Goal: Task Accomplishment & Management: Manage account settings

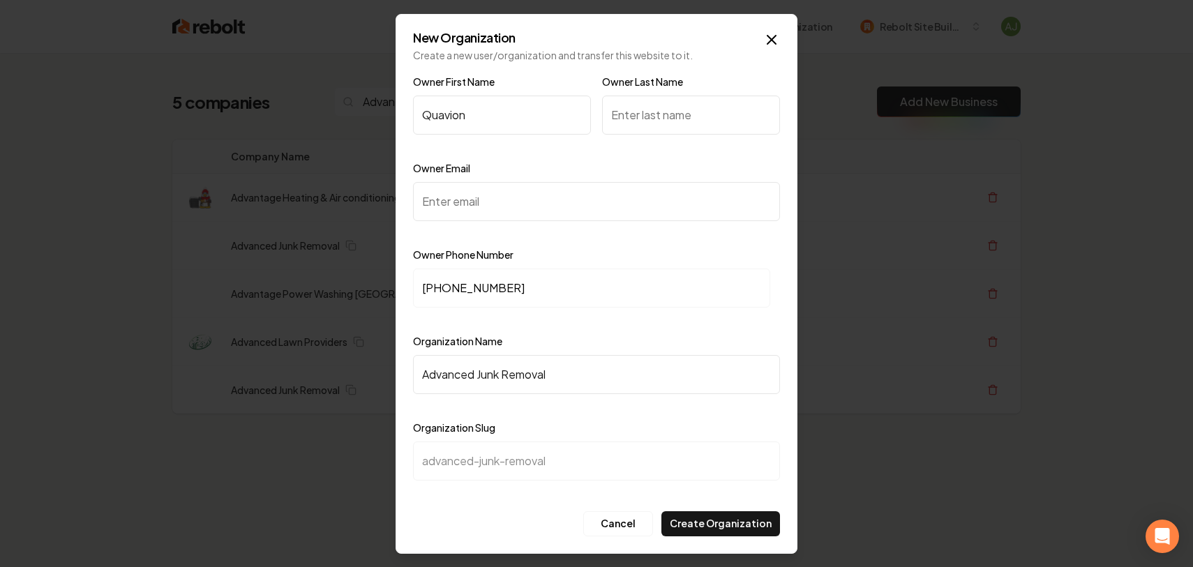
type input "Quavion"
click at [615, 108] on input "Owner Last Name" at bounding box center [691, 115] width 178 height 39
type input "Finley"
click at [563, 205] on input "Owner Email" at bounding box center [596, 201] width 367 height 39
paste input "advancedjunkremoval2023@gmail.com"
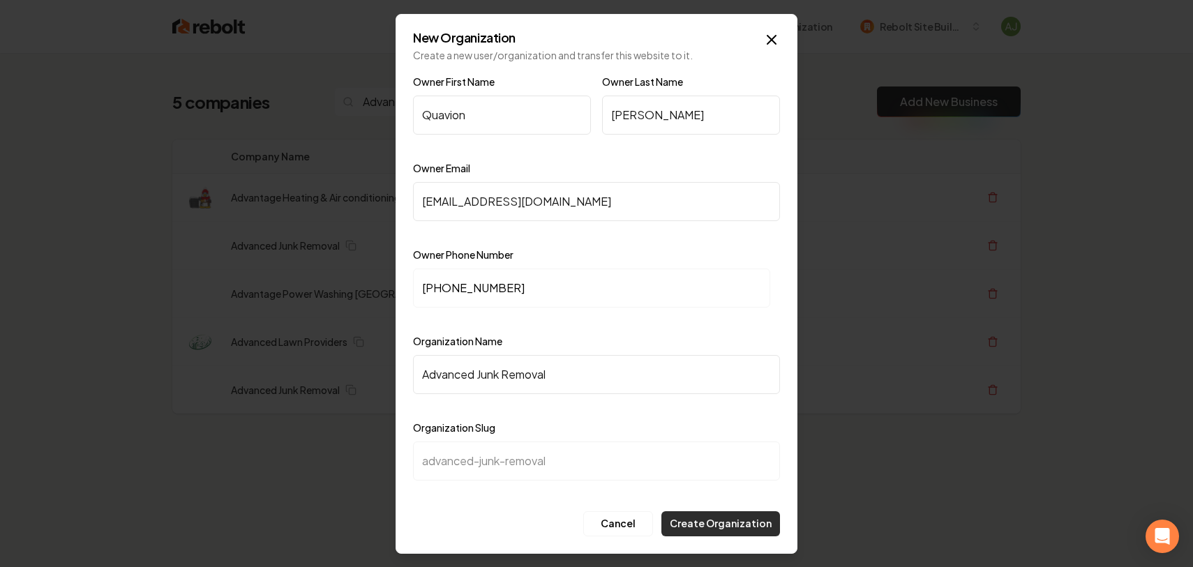
type input "advancedjunkremoval2023@gmail.com"
click at [735, 514] on button "Create Organization" at bounding box center [720, 523] width 119 height 25
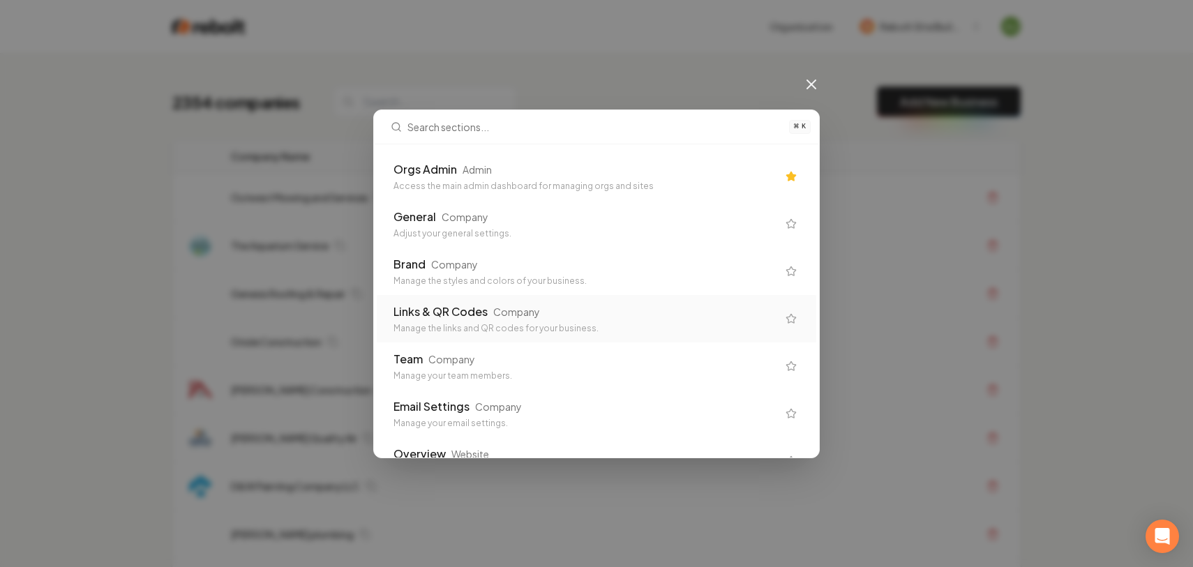
click at [469, 167] on div "Admin" at bounding box center [477, 170] width 29 height 14
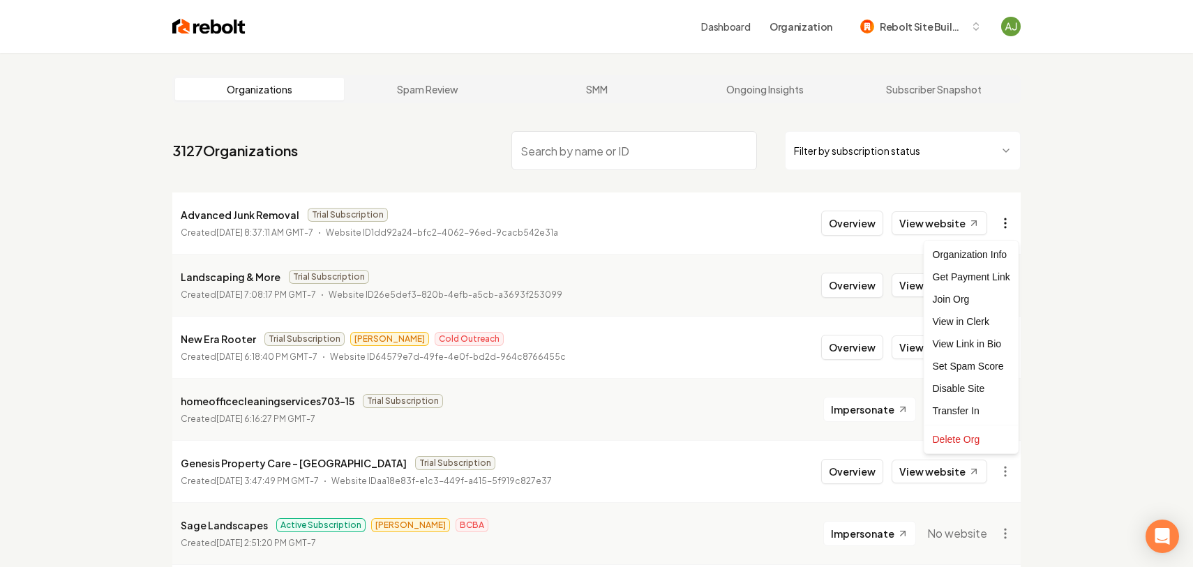
click at [1016, 225] on html "Dashboard Organization Rebolt Site Builder Organizations Spam Review SMM Ongoin…" at bounding box center [596, 283] width 1193 height 567
click at [973, 275] on div "Get Payment Link" at bounding box center [971, 277] width 89 height 22
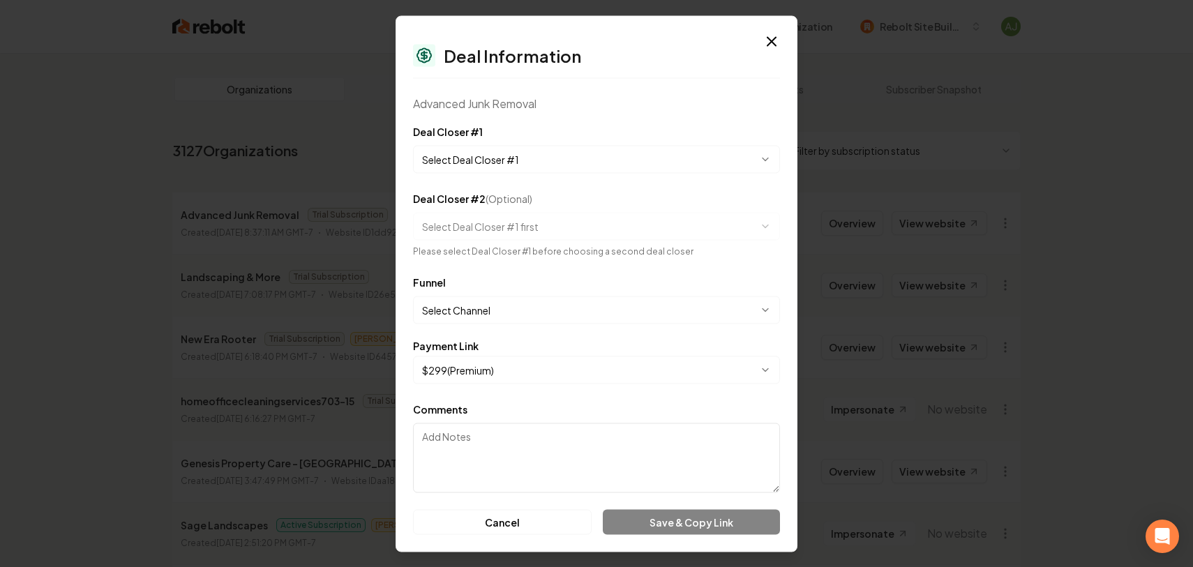
click at [472, 158] on body "Dashboard Organization Rebolt Site Builder Organizations Spam Review SMM Ongoin…" at bounding box center [596, 283] width 1193 height 567
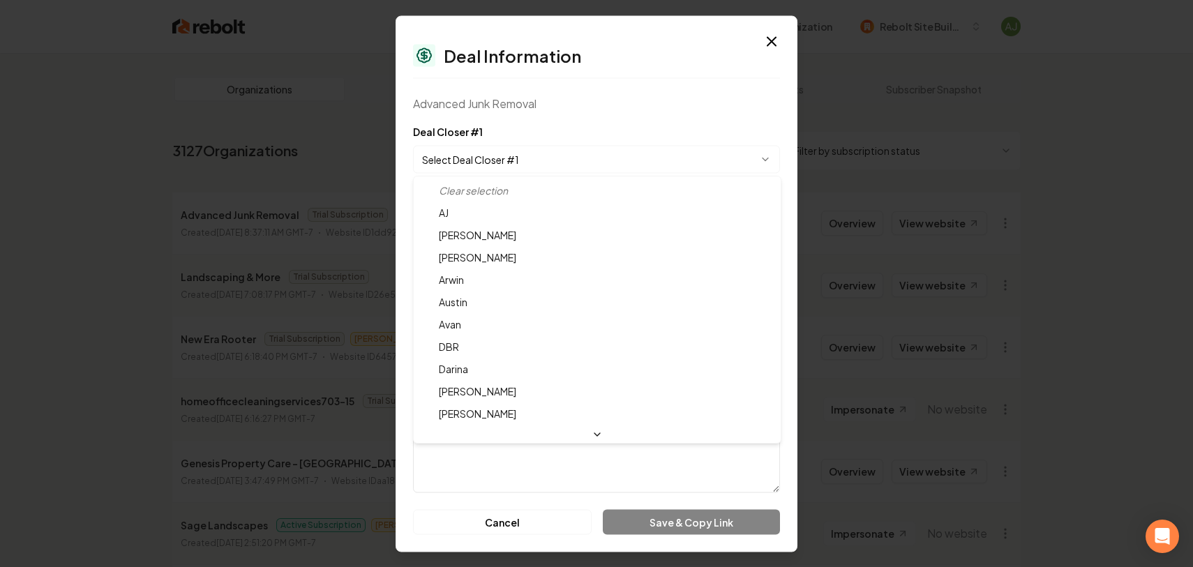
select select "**********"
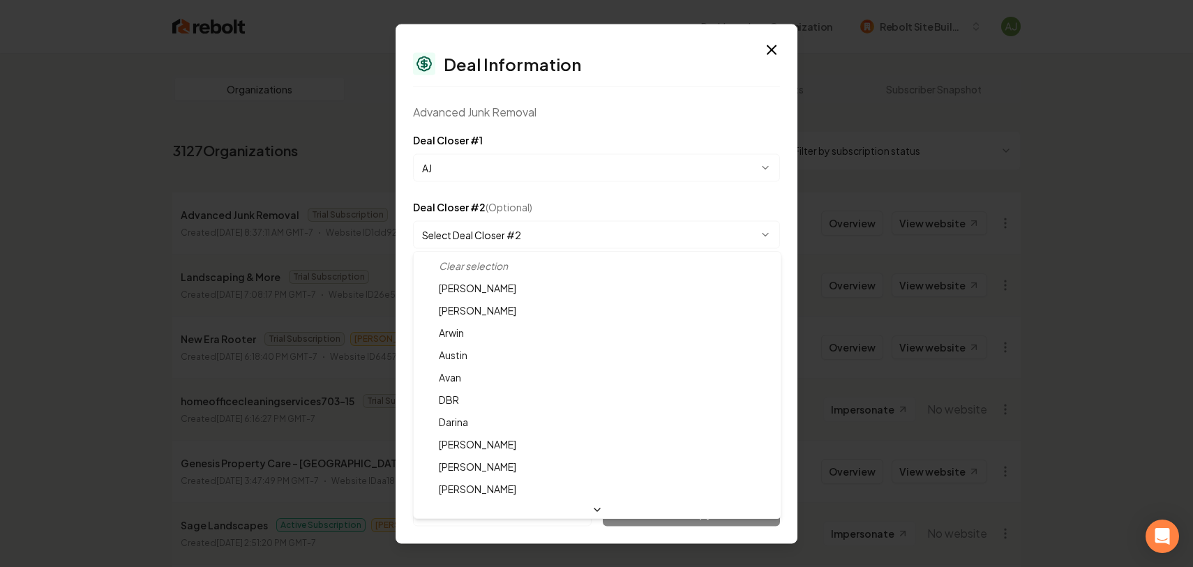
click at [456, 229] on body "Dashboard Organization Rebolt Site Builder Organizations Spam Review SMM Ongoin…" at bounding box center [596, 283] width 1193 height 567
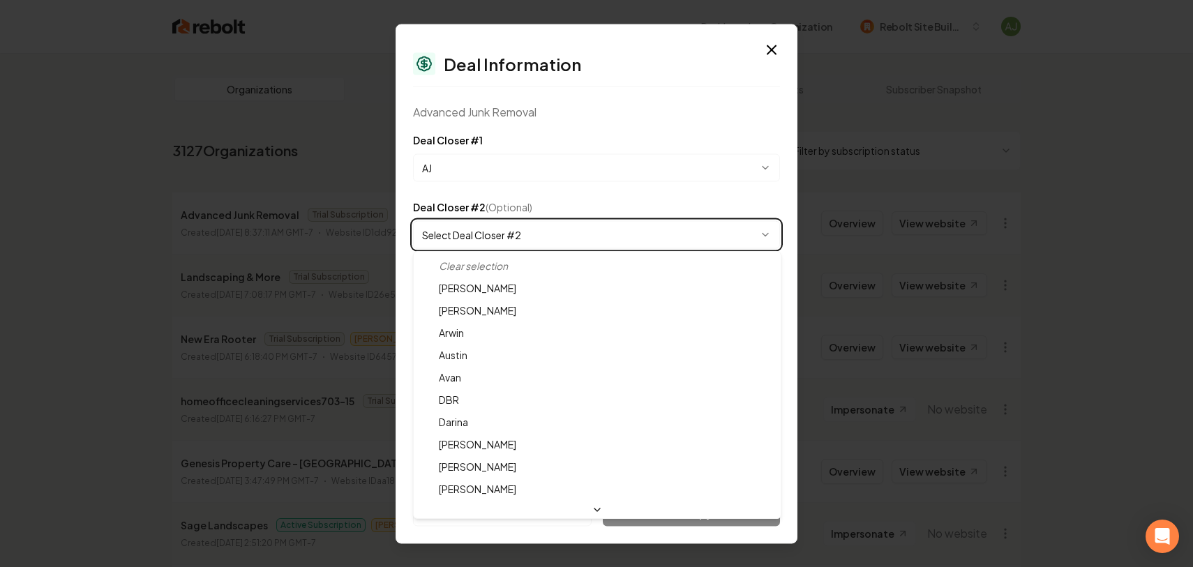
click at [456, 216] on body "Dashboard Organization Rebolt Site Builder Organizations Spam Review SMM Ongoin…" at bounding box center [596, 283] width 1193 height 567
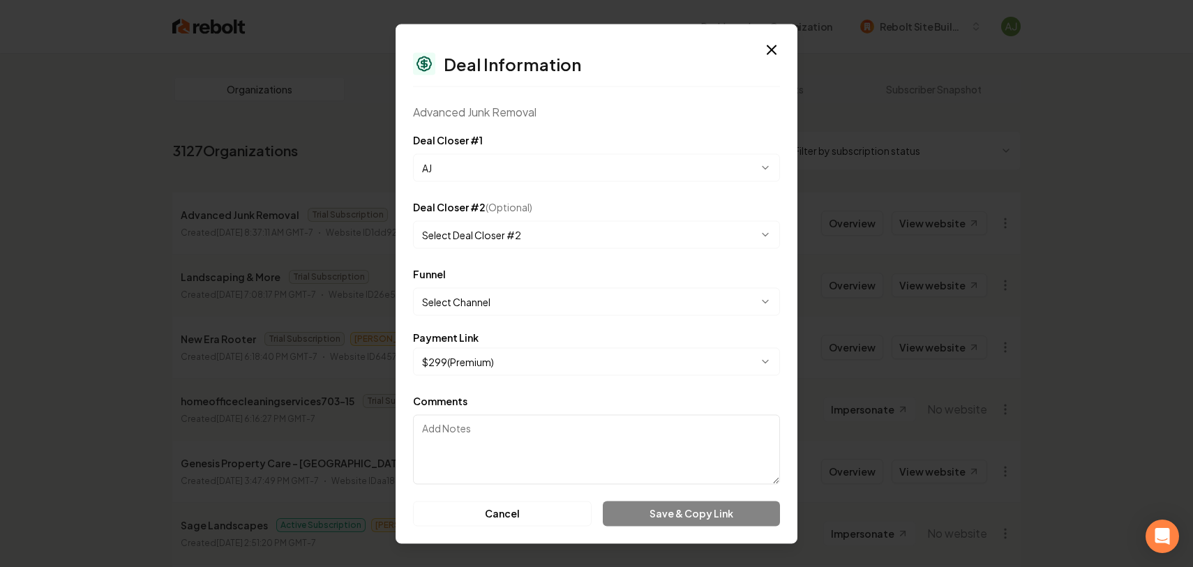
click at [451, 299] on body "Dashboard Organization Rebolt Site Builder Organizations Spam Review SMM Ongoin…" at bounding box center [596, 283] width 1193 height 567
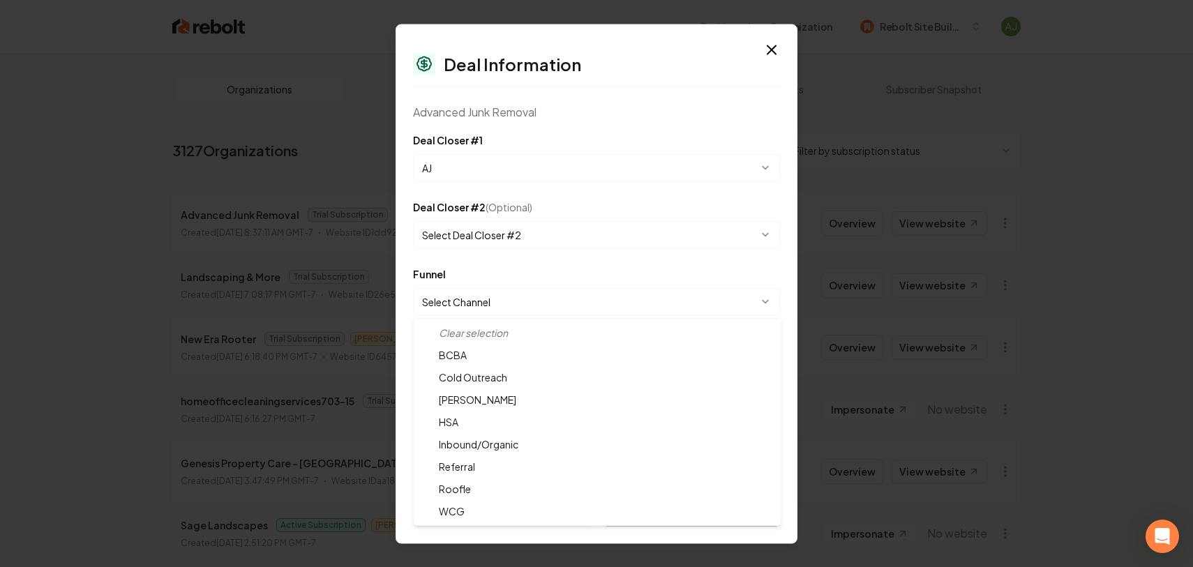
select select "**********"
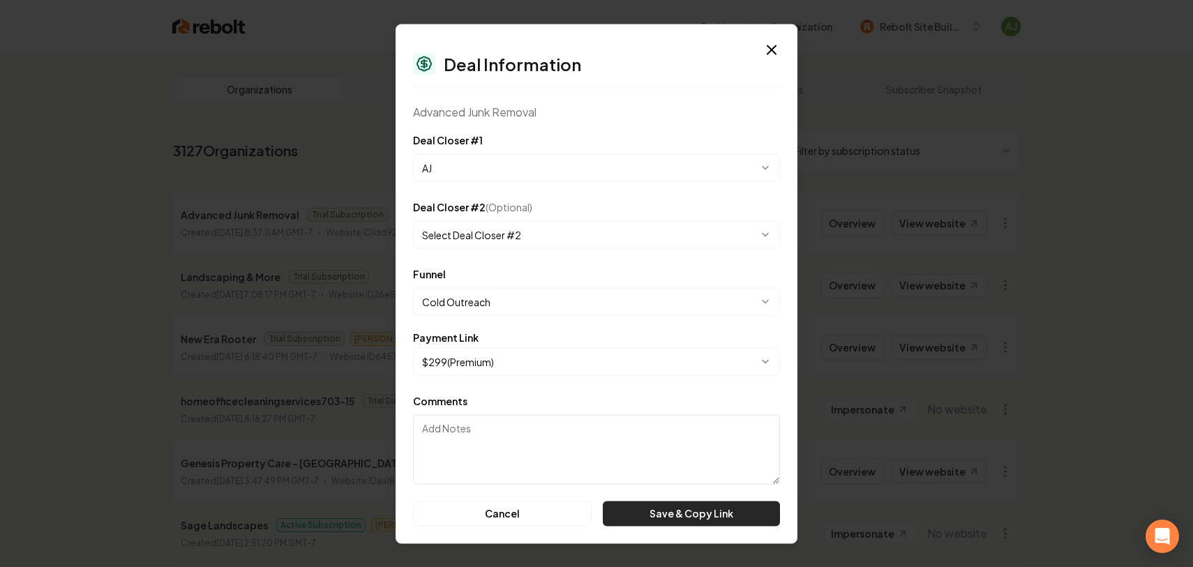
click at [650, 506] on button "Save & Copy Link" at bounding box center [691, 513] width 177 height 25
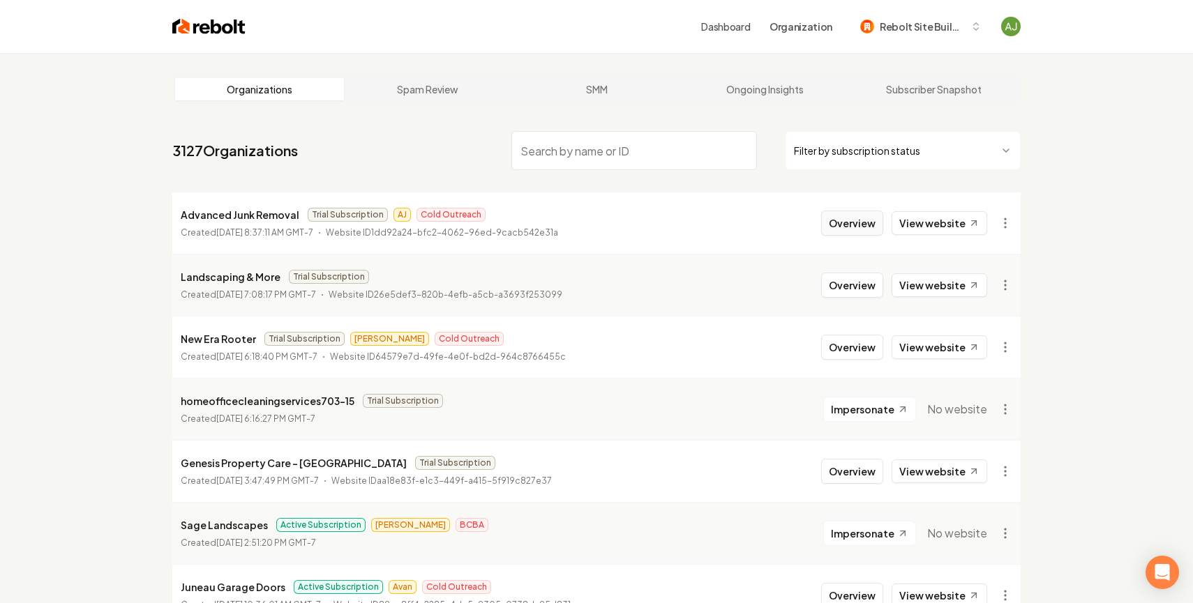
click at [846, 226] on button "Overview" at bounding box center [852, 223] width 62 height 25
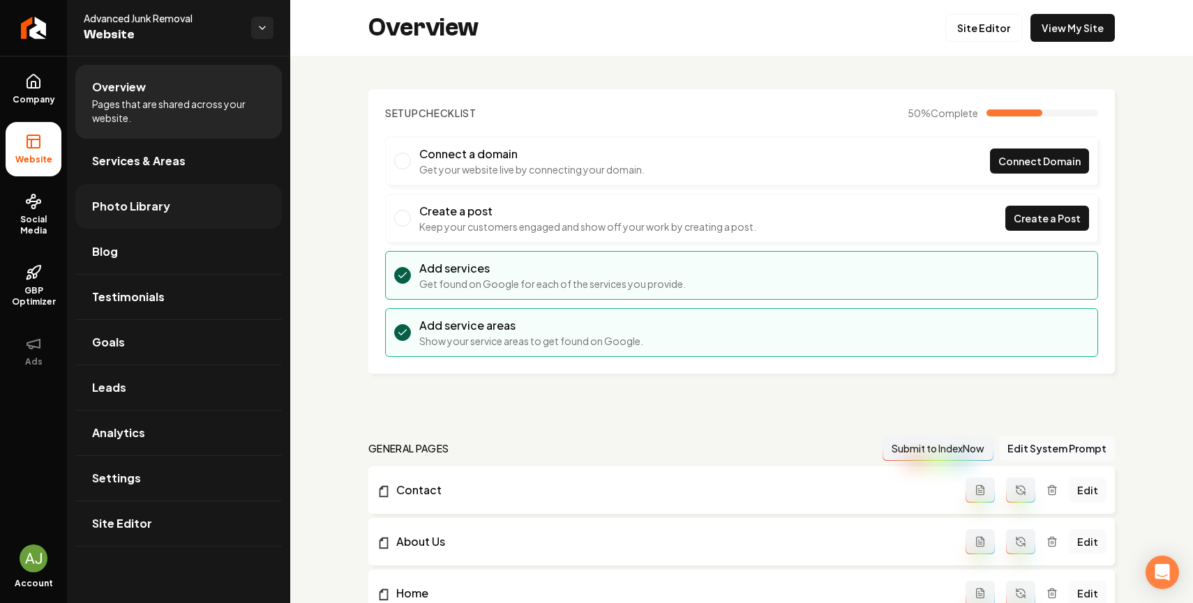
click at [145, 209] on span "Photo Library" at bounding box center [131, 206] width 78 height 17
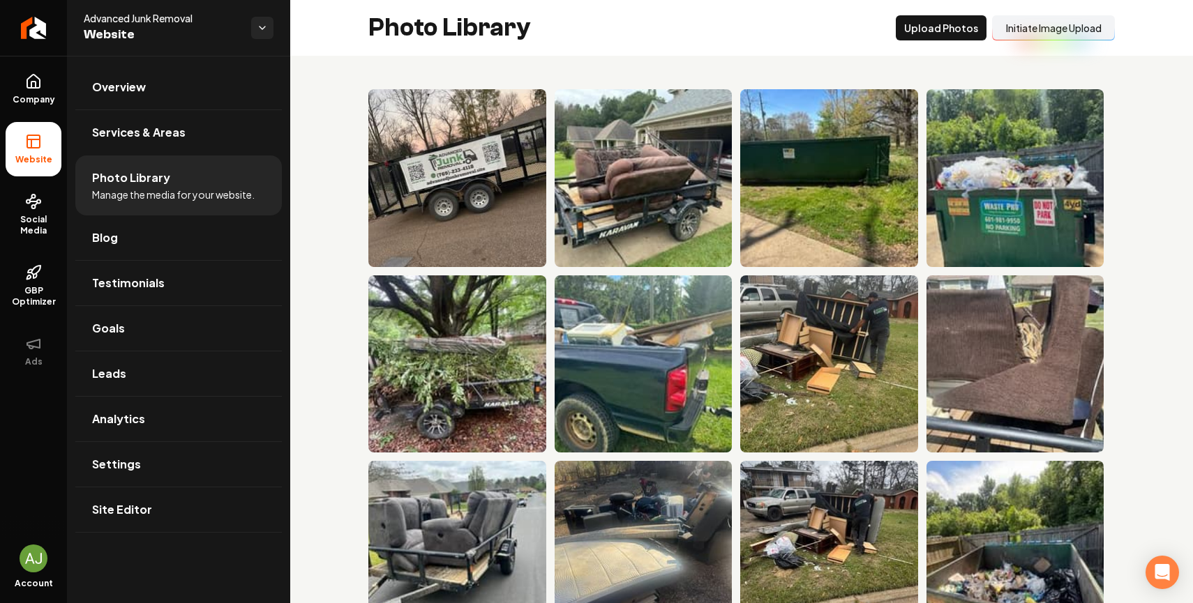
click at [1082, 27] on button "Initiate Image Upload" at bounding box center [1053, 27] width 123 height 25
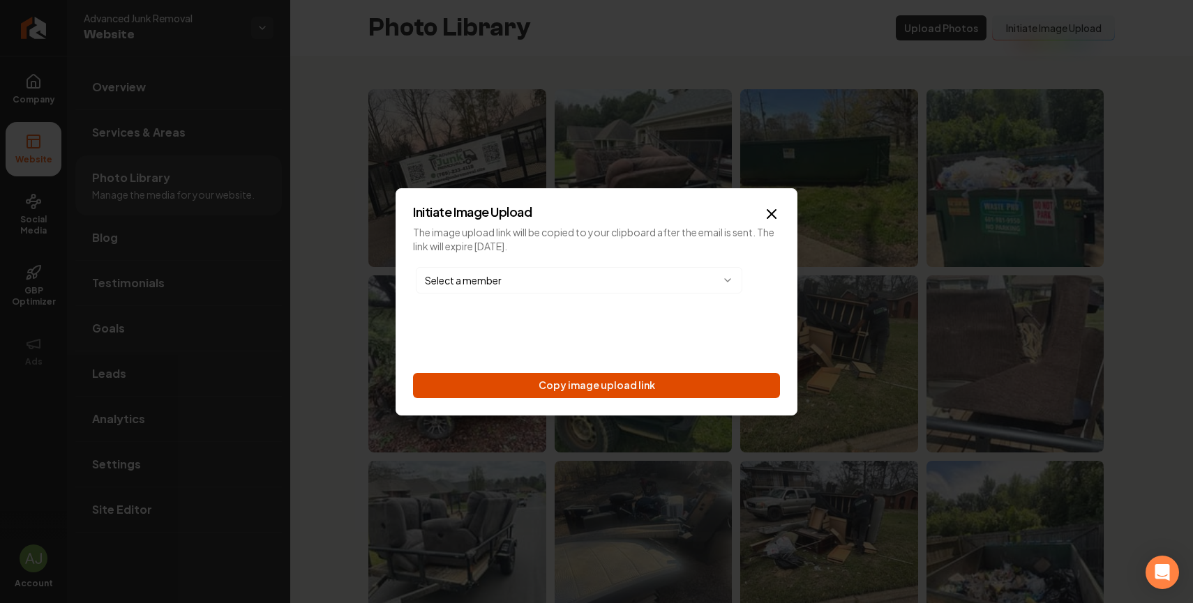
click at [612, 394] on button "Copy image upload link" at bounding box center [596, 385] width 367 height 25
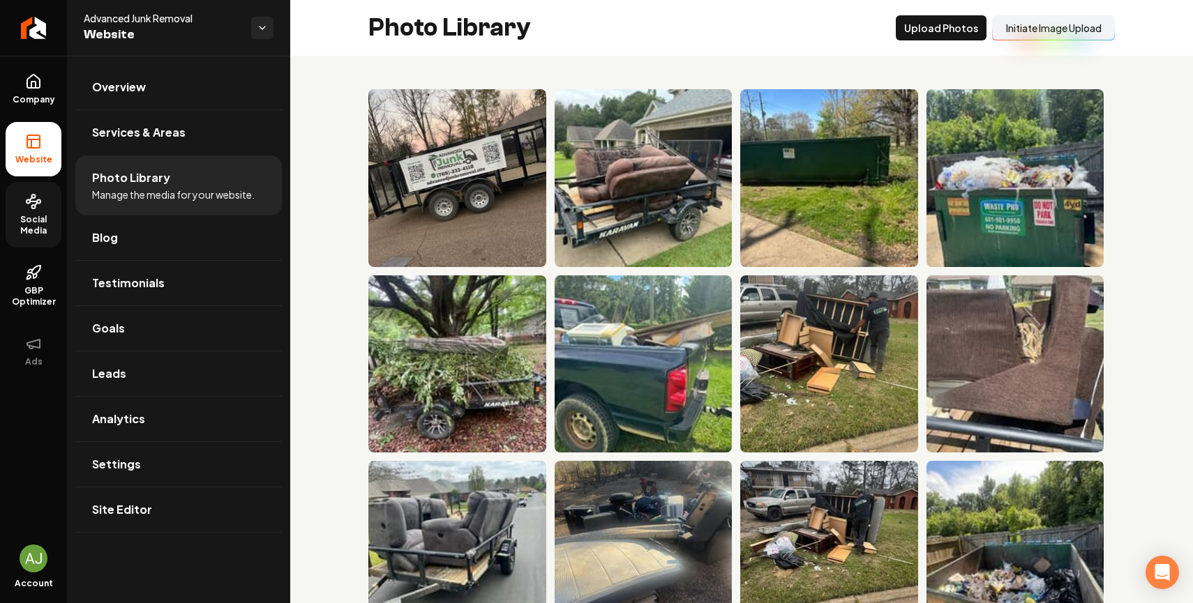
click at [27, 204] on circle at bounding box center [28, 201] width 3 height 3
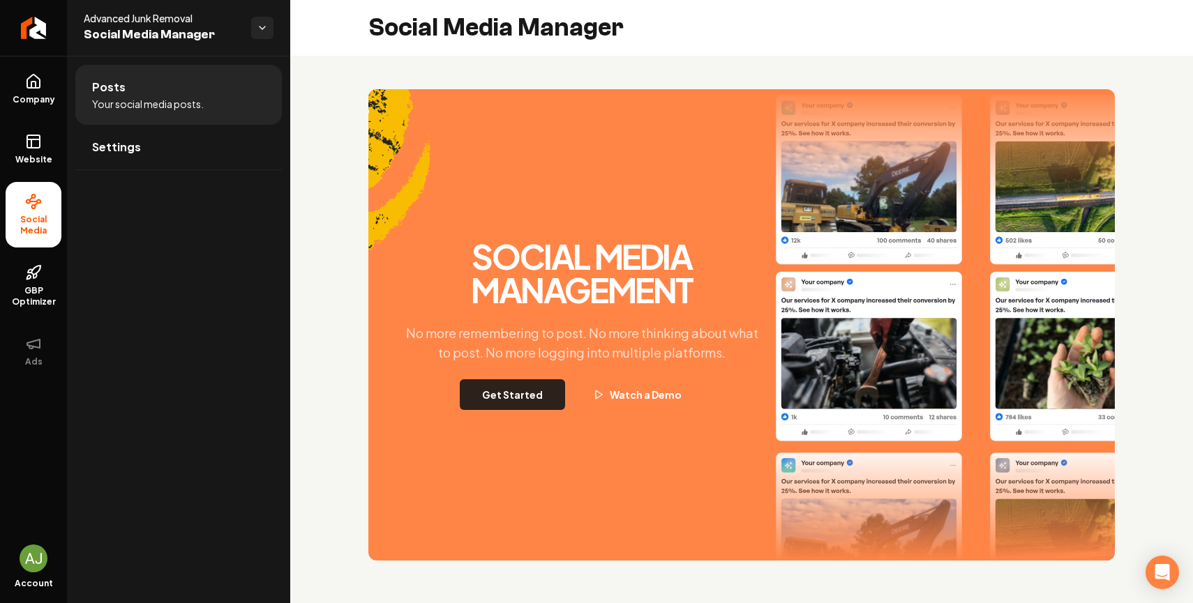
click at [481, 387] on button "Get Started" at bounding box center [512, 395] width 105 height 31
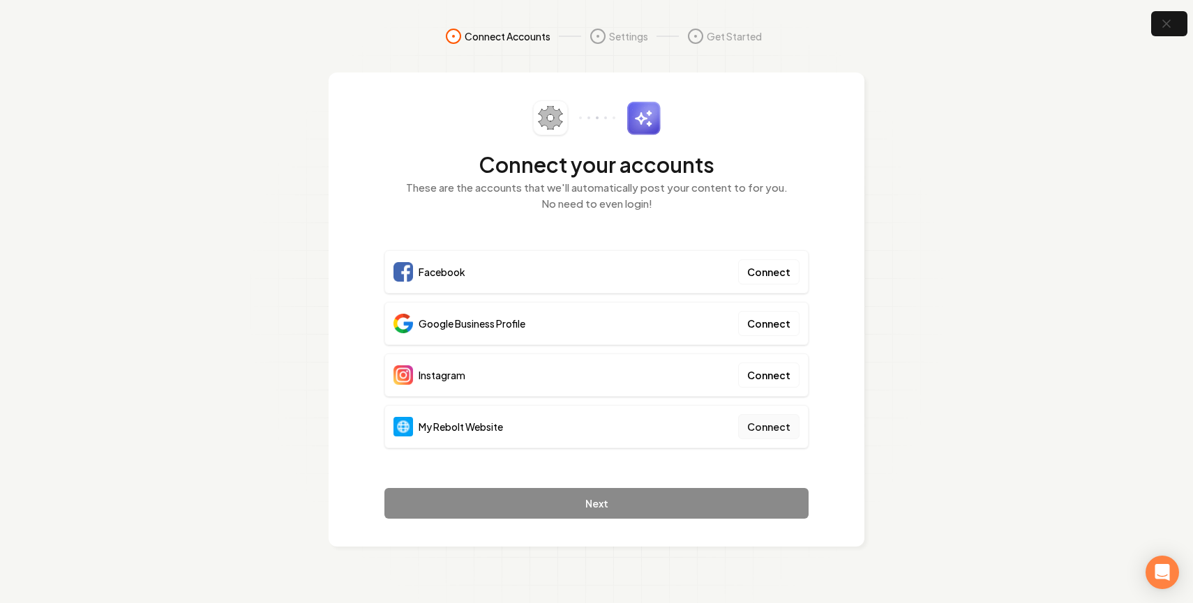
click at [758, 430] on button "Connect" at bounding box center [768, 426] width 61 height 25
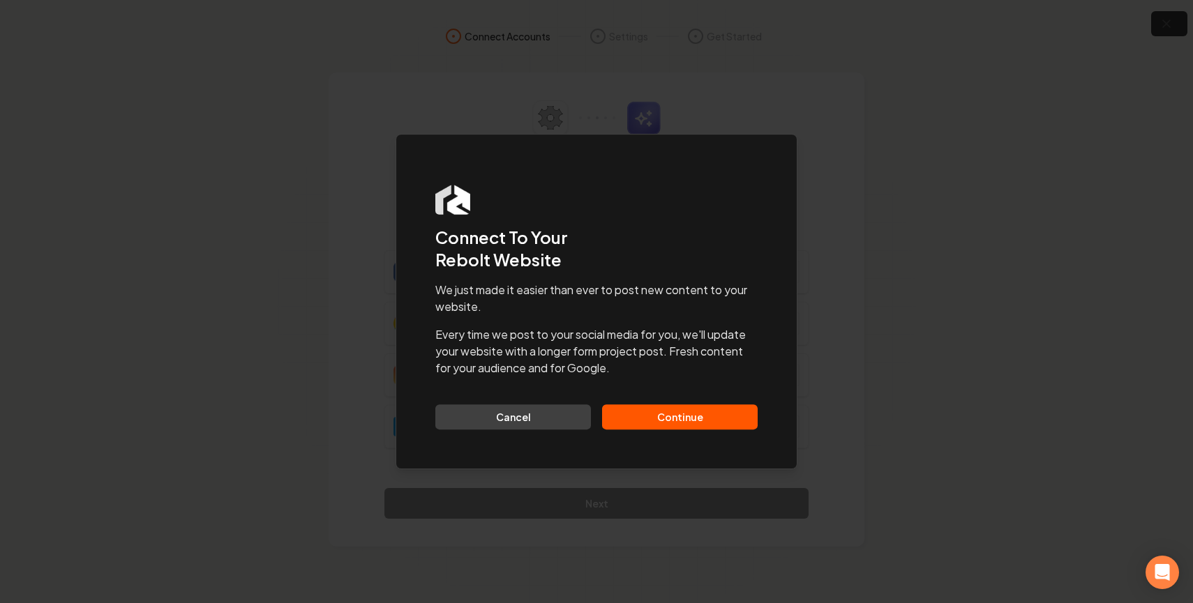
click at [692, 422] on button "Continue" at bounding box center [680, 417] width 156 height 25
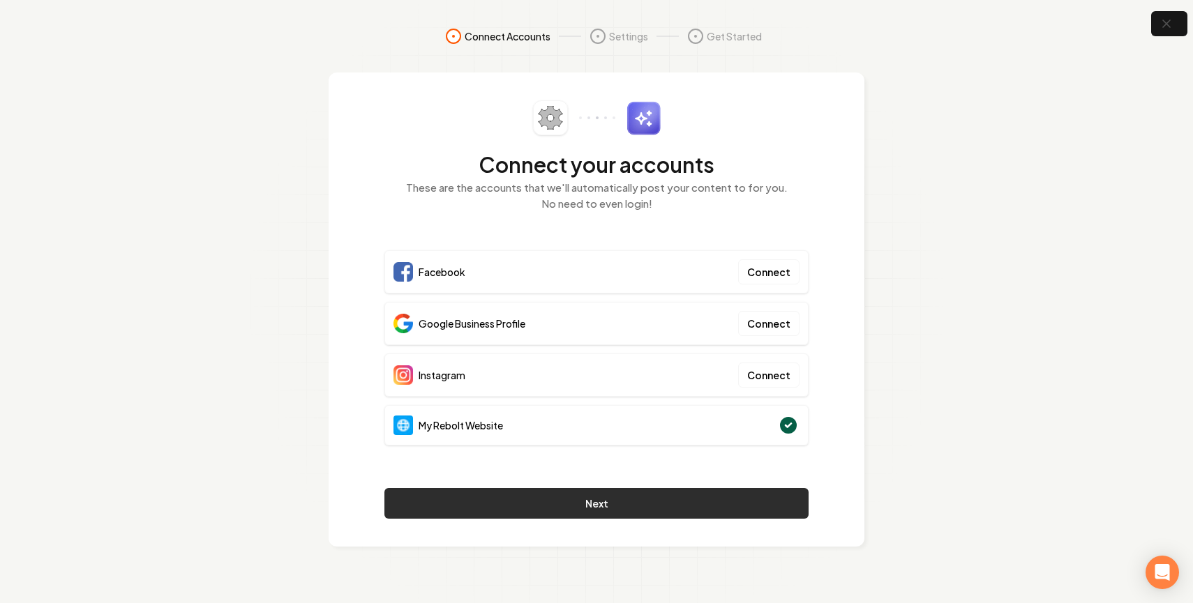
click at [670, 499] on button "Next" at bounding box center [596, 503] width 424 height 31
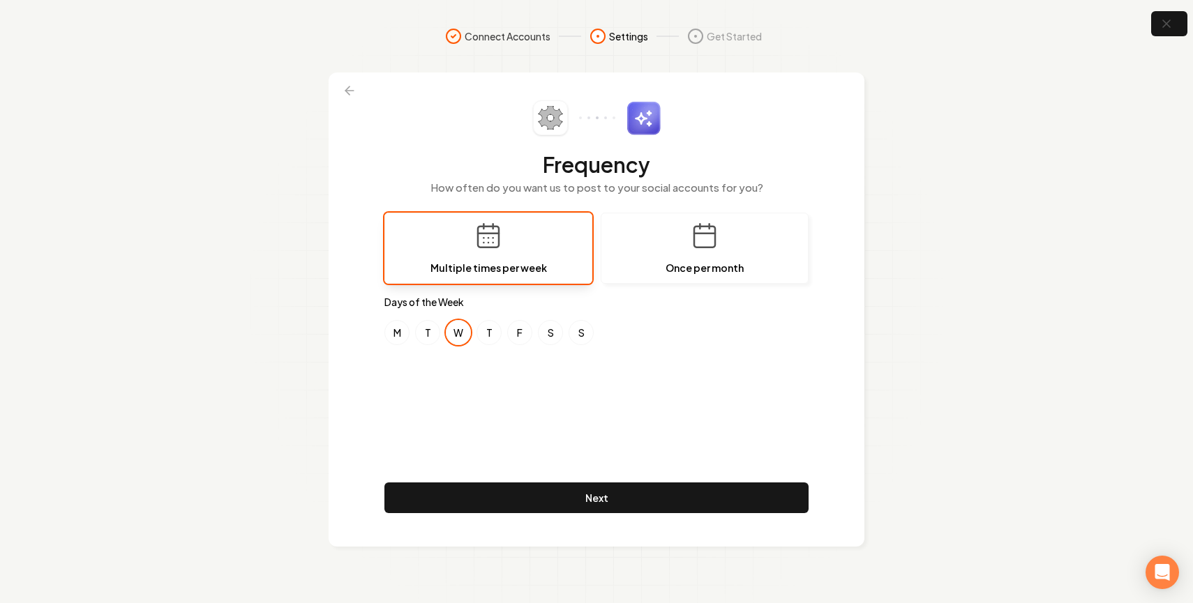
click at [1163, 38] on section "Connect Accounts Settings Get Started Frequency How often do you want us to pos…" at bounding box center [596, 301] width 1193 height 603
click at [1173, 27] on icon "button" at bounding box center [1165, 23] width 17 height 17
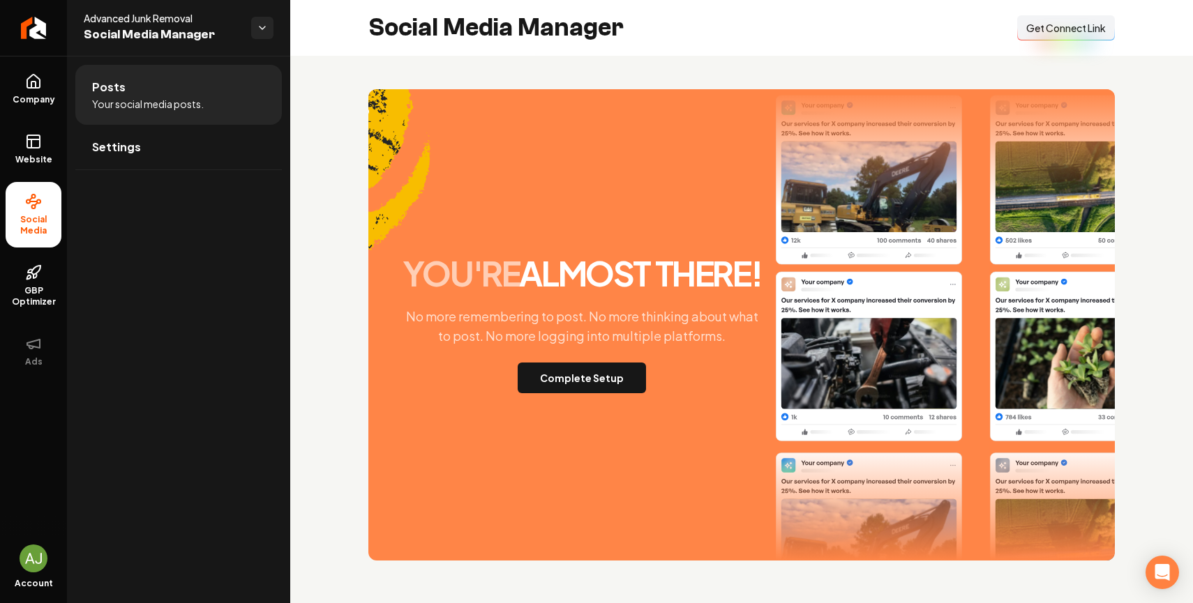
click at [1083, 33] on span "Get Connect Link" at bounding box center [1066, 28] width 80 height 14
click at [21, 107] on link "Company" at bounding box center [34, 89] width 56 height 54
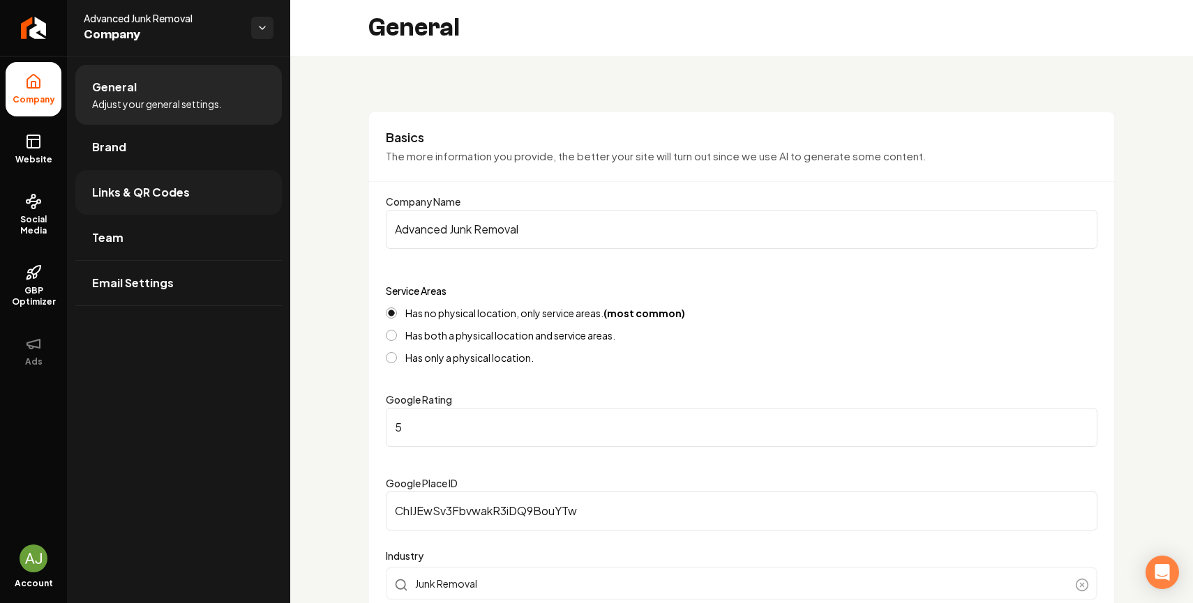
click at [193, 179] on link "Links & QR Codes" at bounding box center [178, 192] width 207 height 45
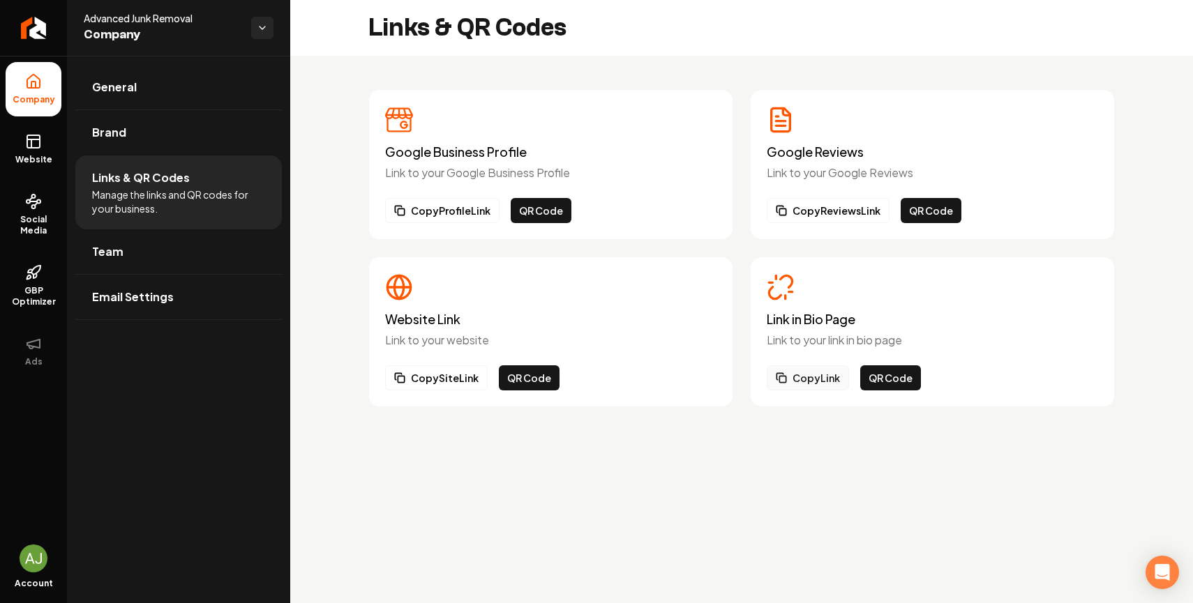
click at [817, 374] on button "Copy Link" at bounding box center [808, 378] width 82 height 25
click at [10, 63] on li "Company" at bounding box center [34, 89] width 56 height 54
click at [22, 28] on link "Return to dashboard" at bounding box center [33, 28] width 67 height 56
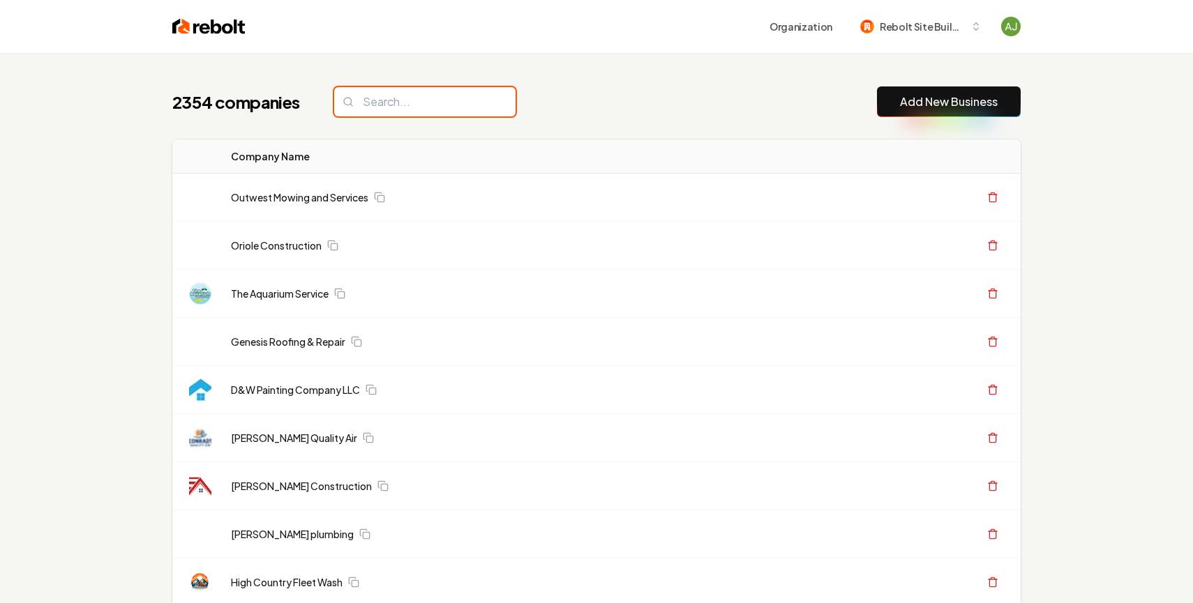
click at [401, 108] on input "search" at bounding box center [424, 101] width 181 height 29
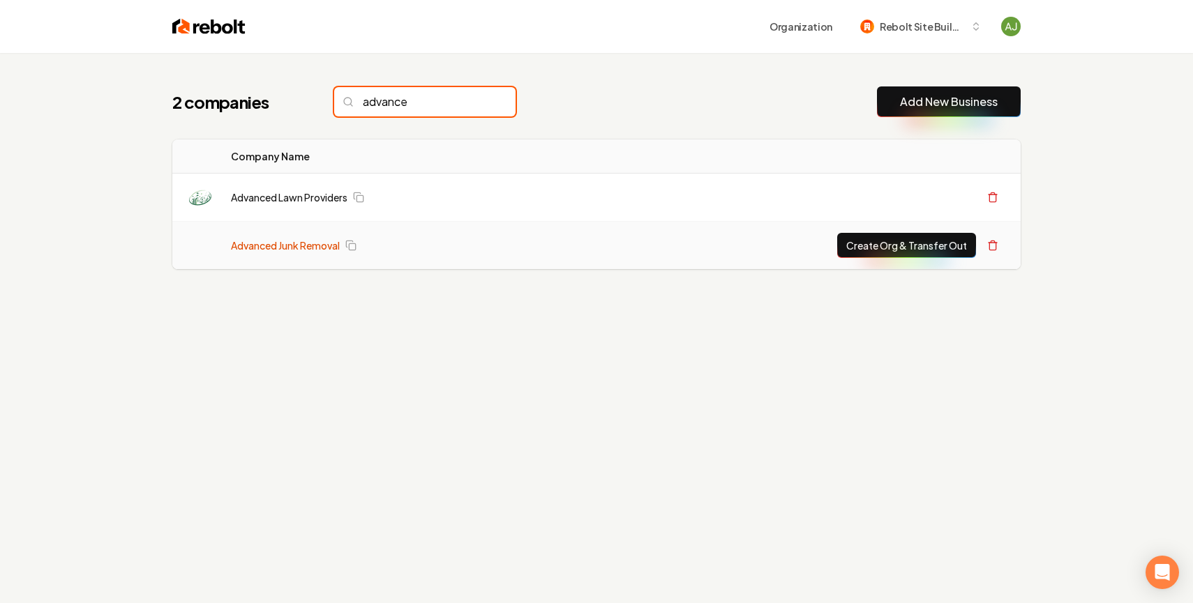
type input "advance"
click at [326, 241] on link "Advanced Junk Removal" at bounding box center [285, 246] width 109 height 14
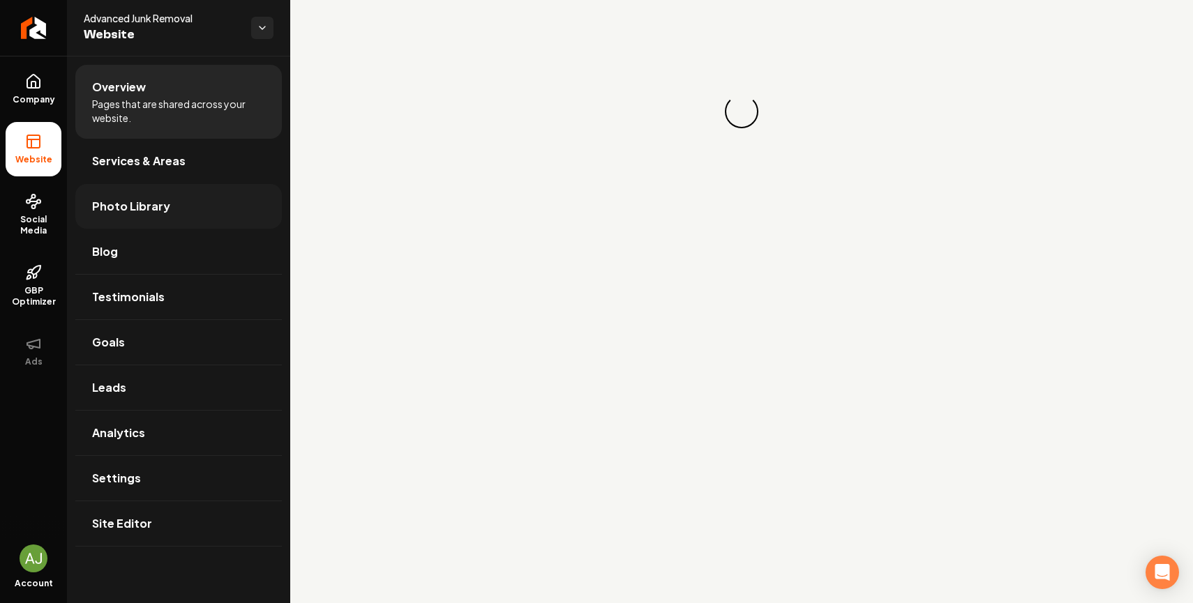
click at [135, 195] on link "Photo Library" at bounding box center [178, 206] width 207 height 45
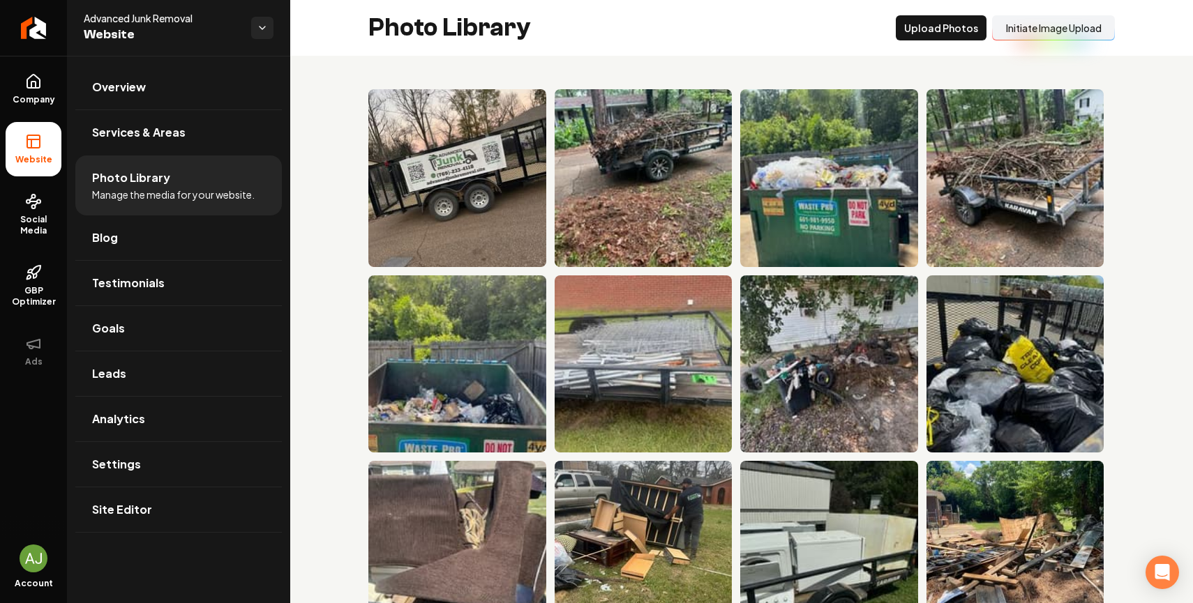
click at [1060, 37] on button "Initiate Image Upload" at bounding box center [1053, 27] width 123 height 25
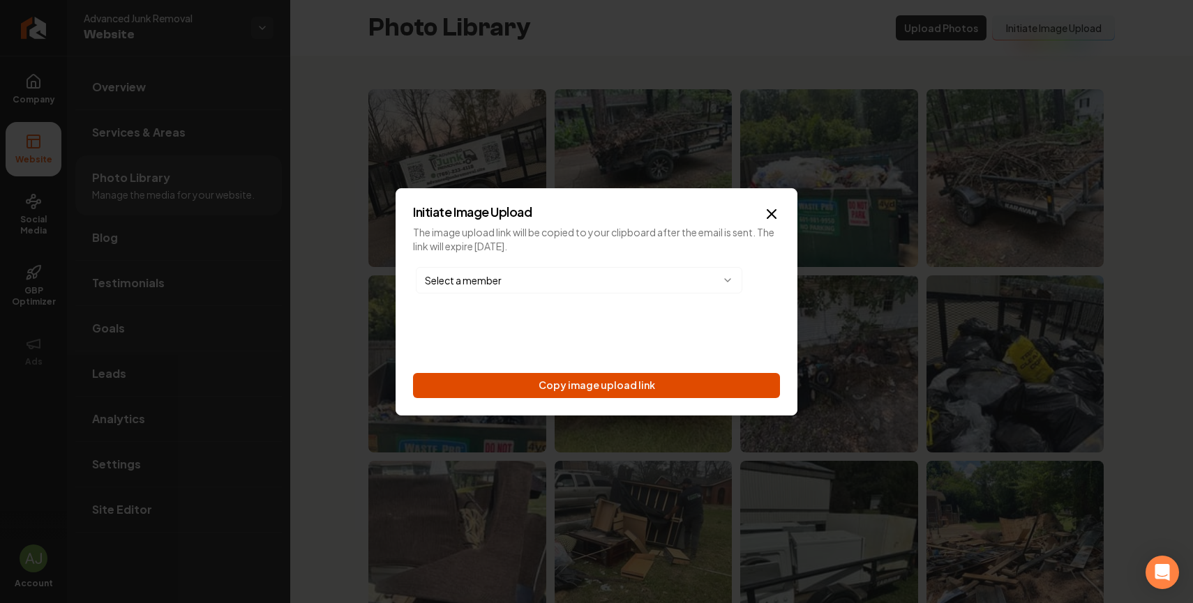
click at [615, 377] on button "Copy image upload link" at bounding box center [596, 385] width 367 height 25
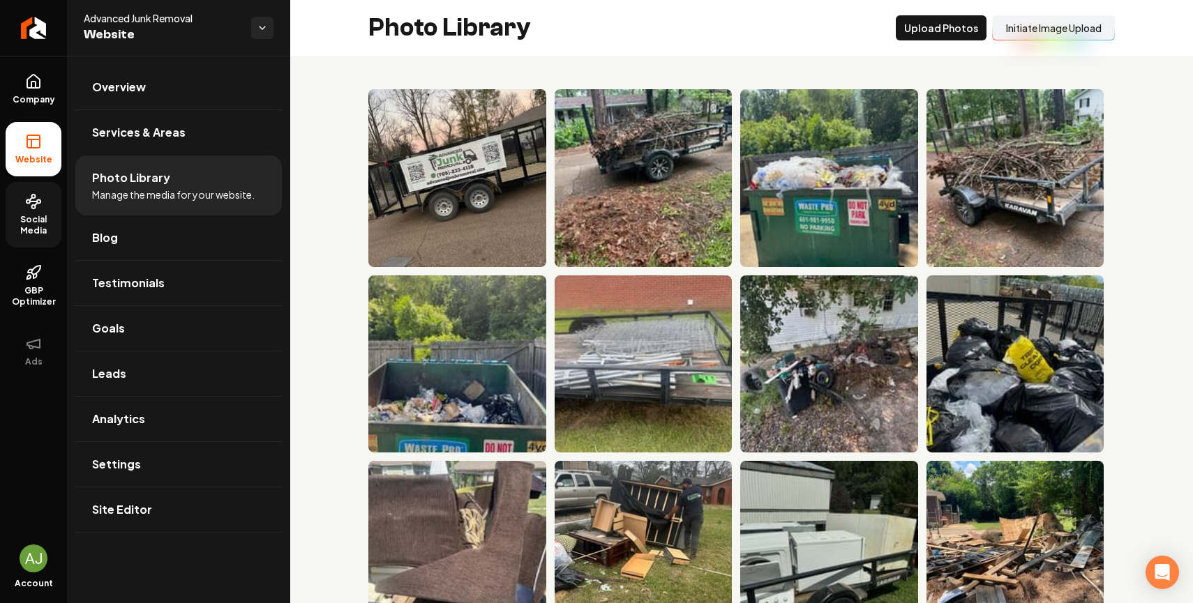
click at [25, 212] on link "Social Media" at bounding box center [34, 215] width 56 height 66
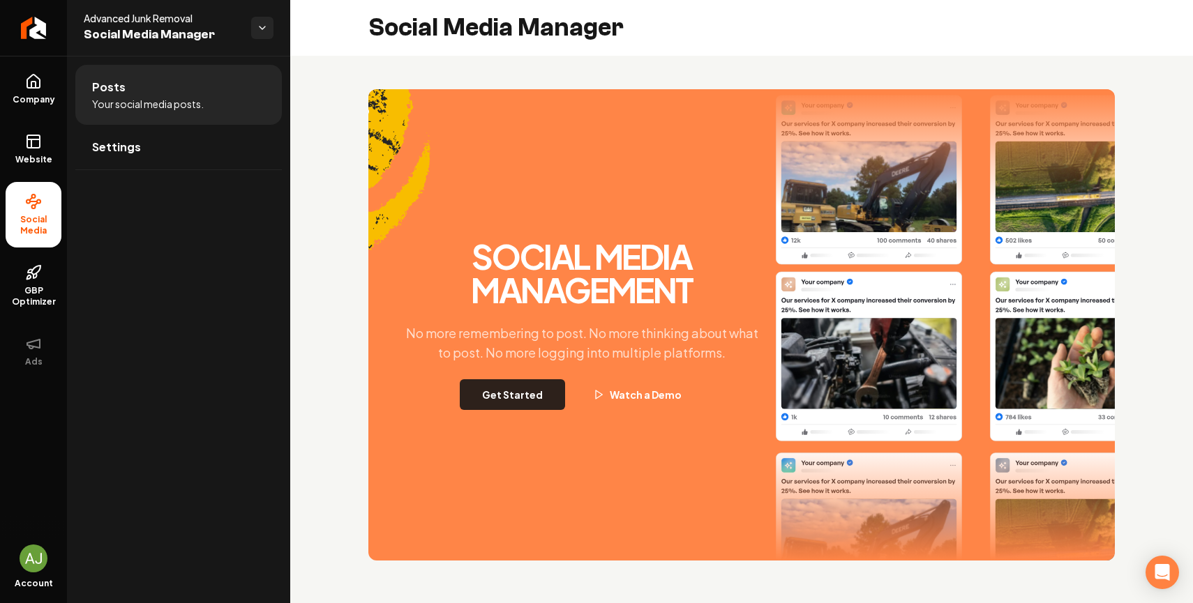
click at [527, 386] on button "Get Started" at bounding box center [512, 395] width 105 height 31
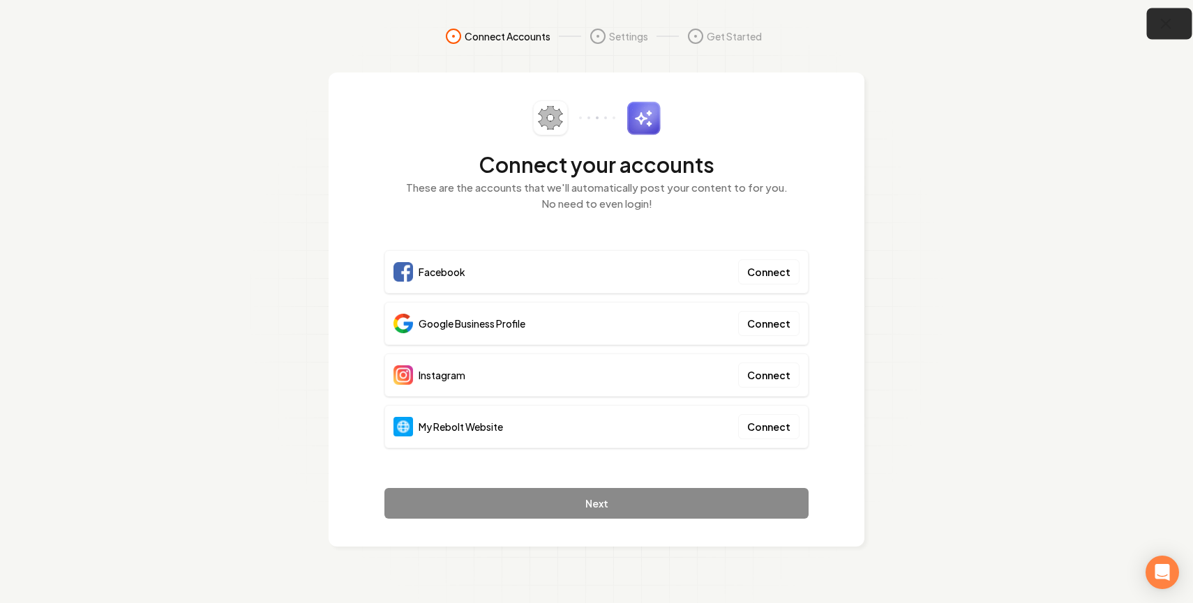
click at [1169, 30] on icon "button" at bounding box center [1165, 23] width 17 height 17
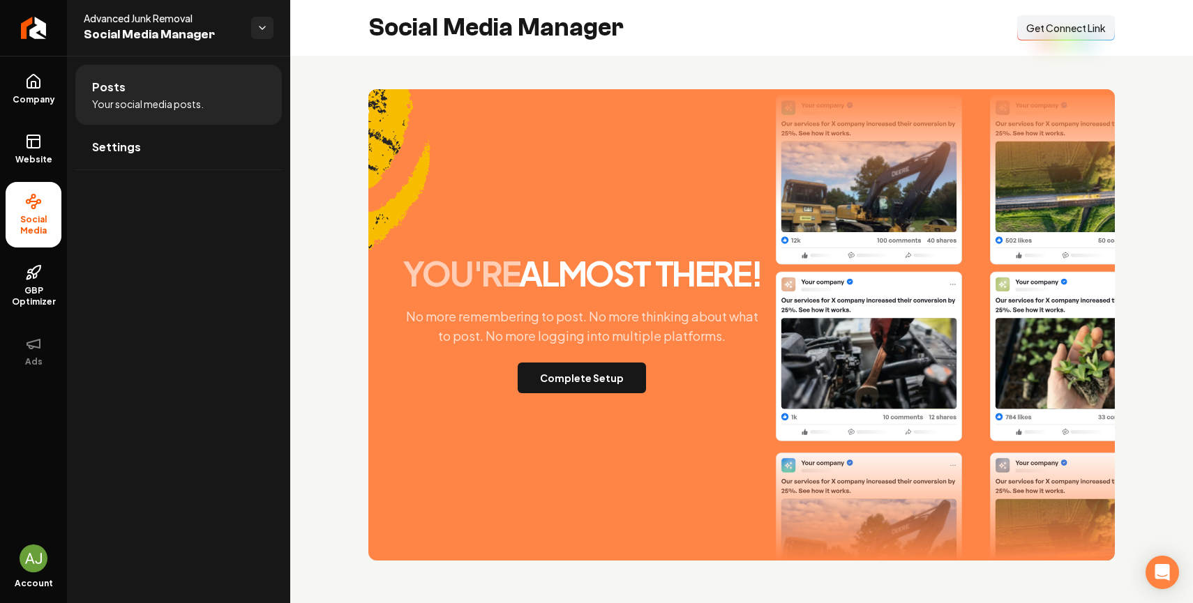
click at [1036, 34] on span "Get Connect Link" at bounding box center [1066, 28] width 80 height 14
click at [54, 103] on span "Company" at bounding box center [34, 99] width 54 height 11
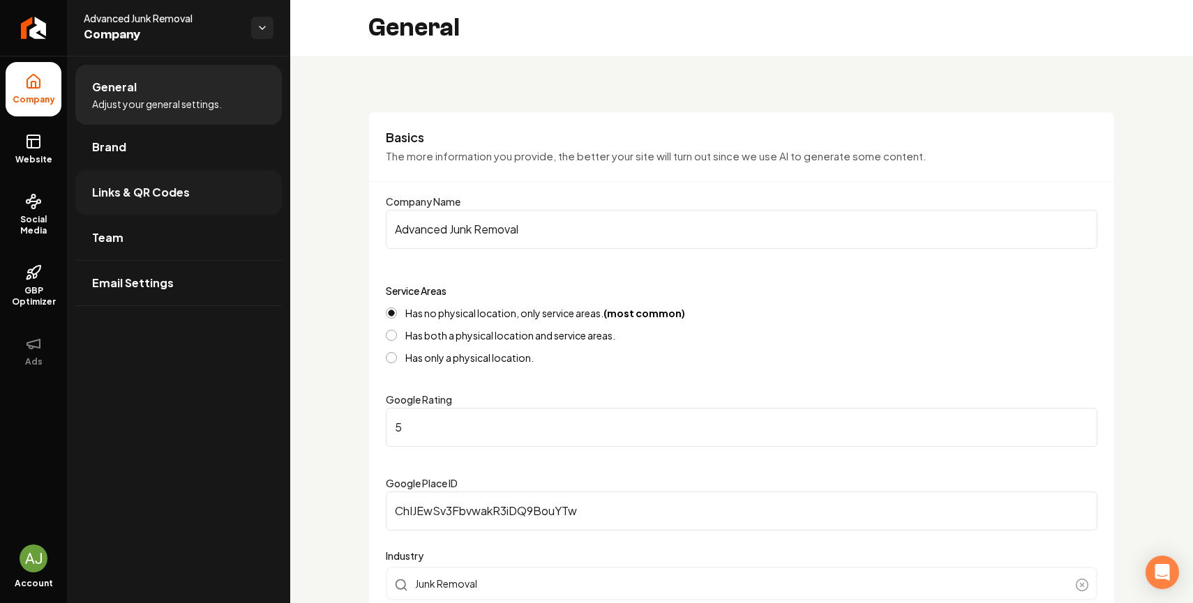
click at [135, 190] on span "Links & QR Codes" at bounding box center [141, 192] width 98 height 17
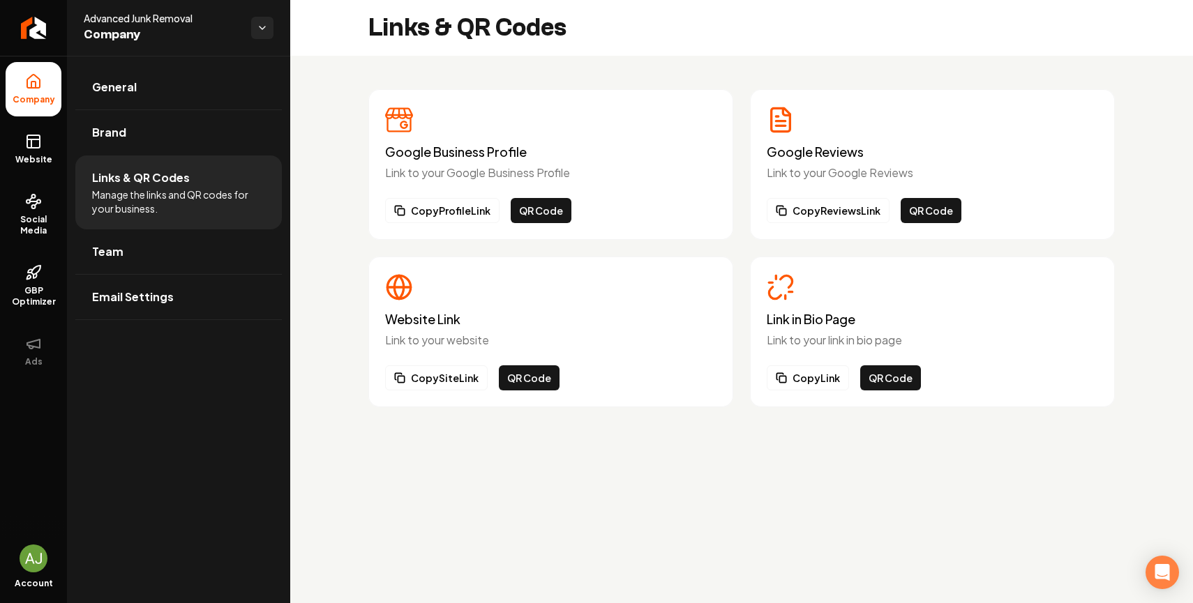
click at [791, 354] on div "Link in Bio Page Link to your link in bio page Copy Link QR Code" at bounding box center [932, 331] width 331 height 117
click at [791, 362] on div "Link in Bio Page Link to your link in bio page Copy Link QR Code" at bounding box center [932, 331] width 331 height 117
click at [793, 387] on button "Copy Link" at bounding box center [808, 378] width 82 height 25
click at [26, 144] on icon at bounding box center [33, 141] width 17 height 17
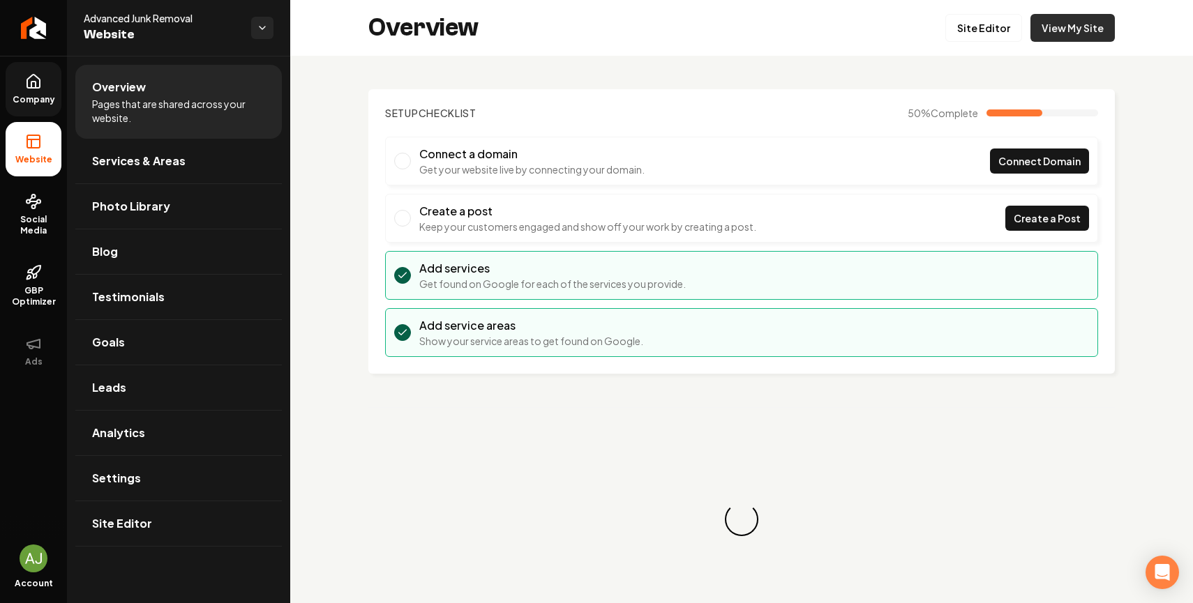
click at [1058, 31] on link "View My Site" at bounding box center [1072, 28] width 84 height 28
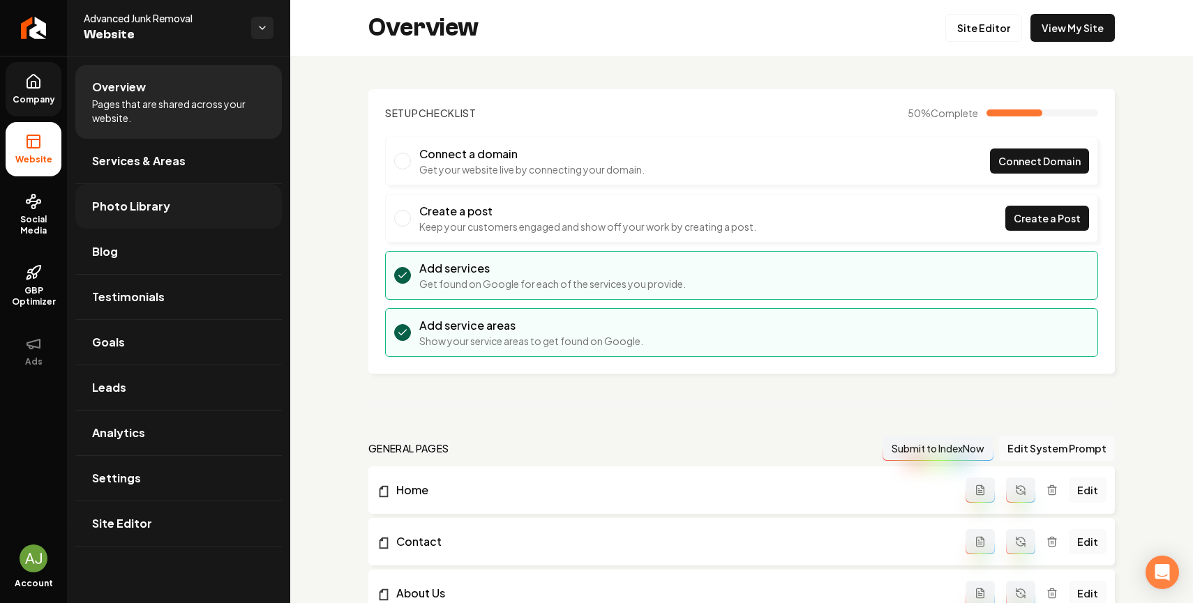
click at [142, 207] on span "Photo Library" at bounding box center [131, 206] width 78 height 17
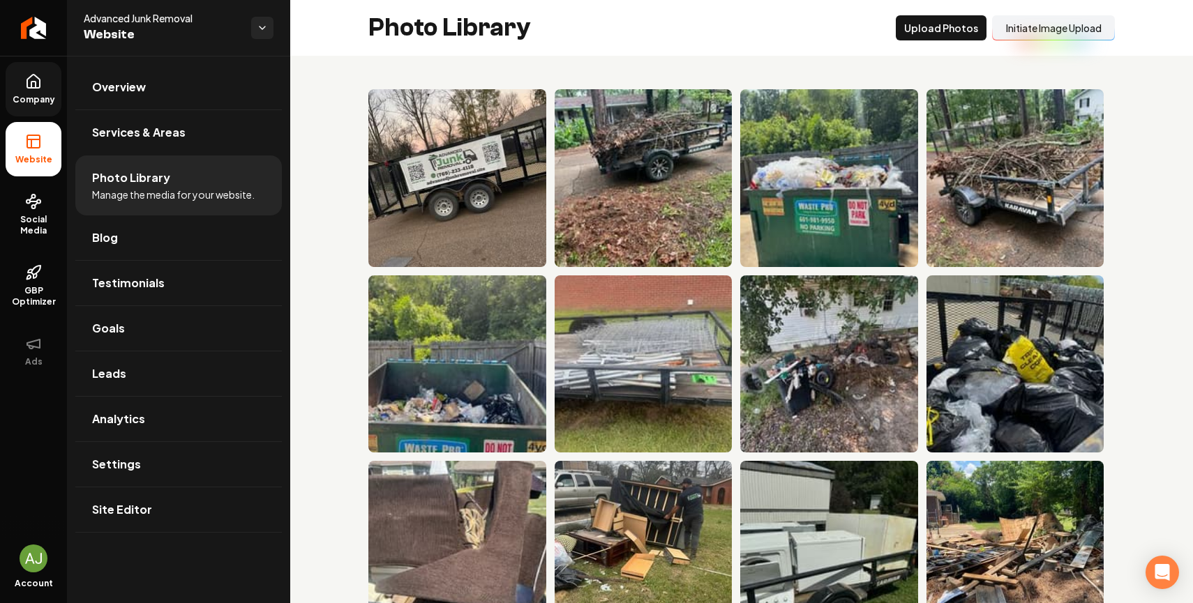
click at [1045, 48] on div "Photo Library Upload Photos Initiate Image Upload" at bounding box center [741, 28] width 903 height 56
click at [1051, 38] on button "Initiate Image Upload" at bounding box center [1053, 27] width 123 height 25
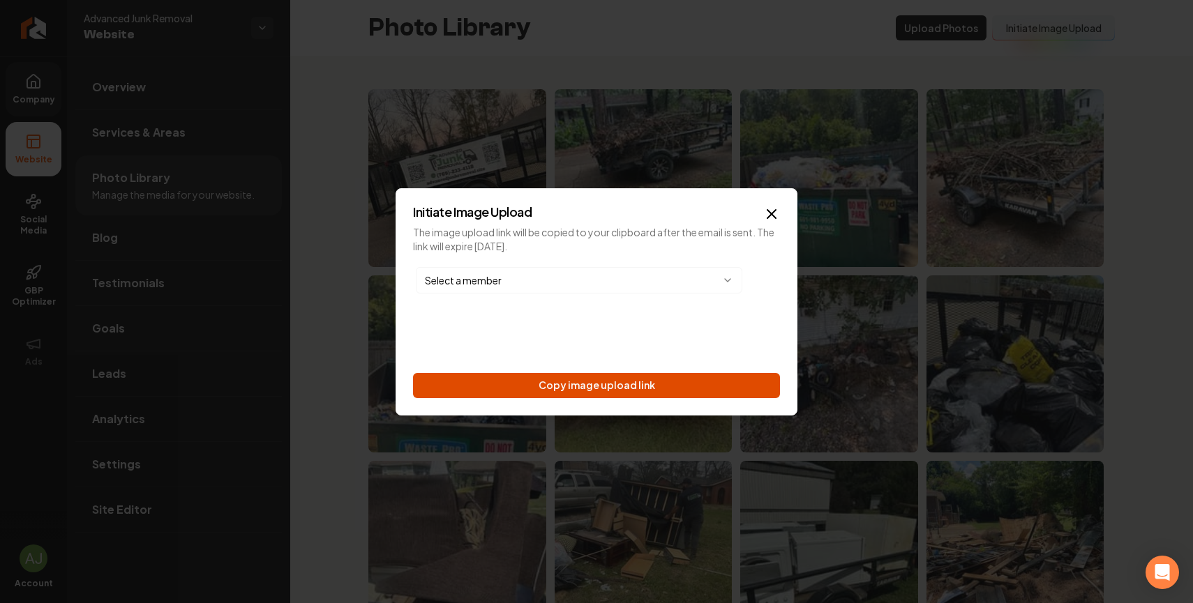
click at [658, 380] on button "Copy image upload link" at bounding box center [596, 385] width 367 height 25
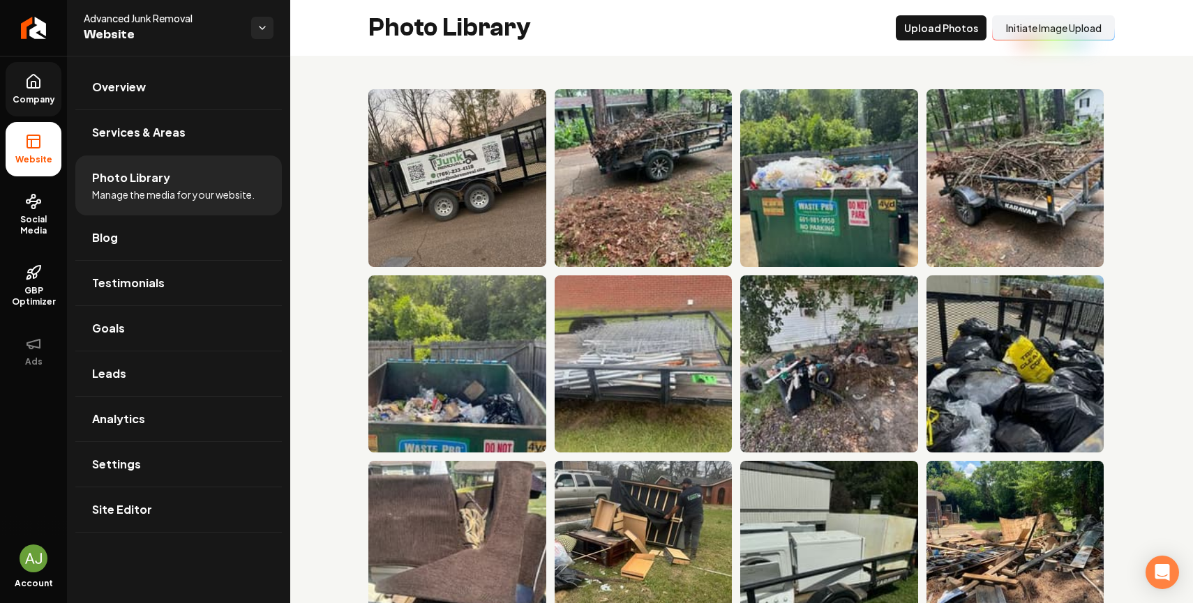
click at [32, 250] on ul "Company Website Social Media GBP Optimizer Ads" at bounding box center [33, 220] width 67 height 329
click at [36, 235] on span "Social Media" at bounding box center [34, 225] width 56 height 22
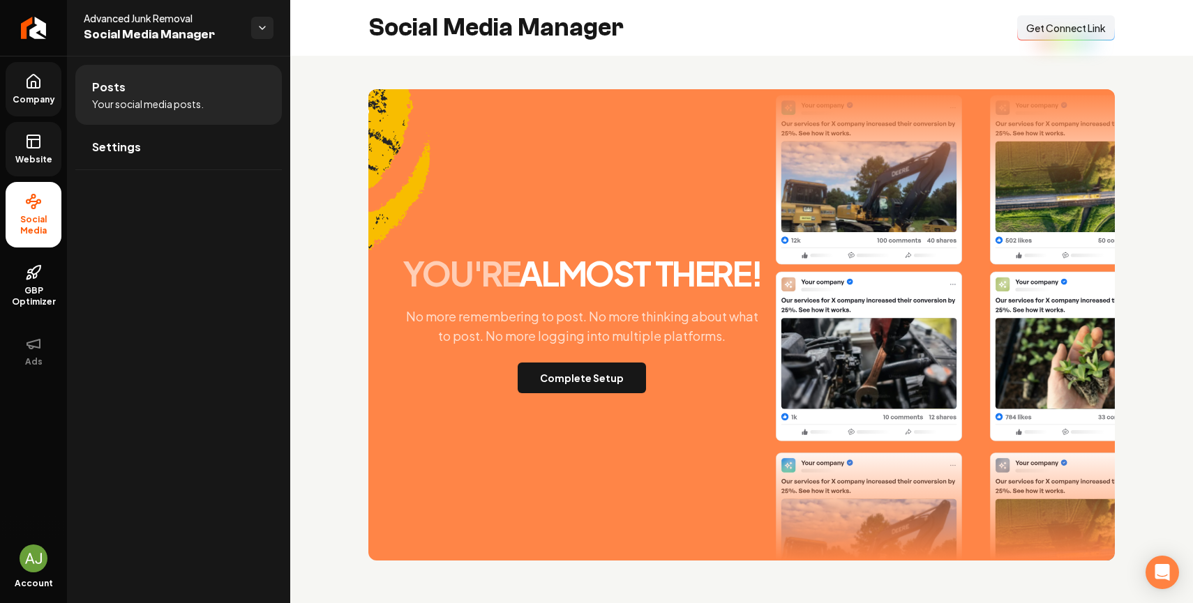
click at [1100, 19] on button "Connect Link Get Connect Link" at bounding box center [1066, 27] width 98 height 25
click at [39, 87] on icon at bounding box center [33, 81] width 13 height 13
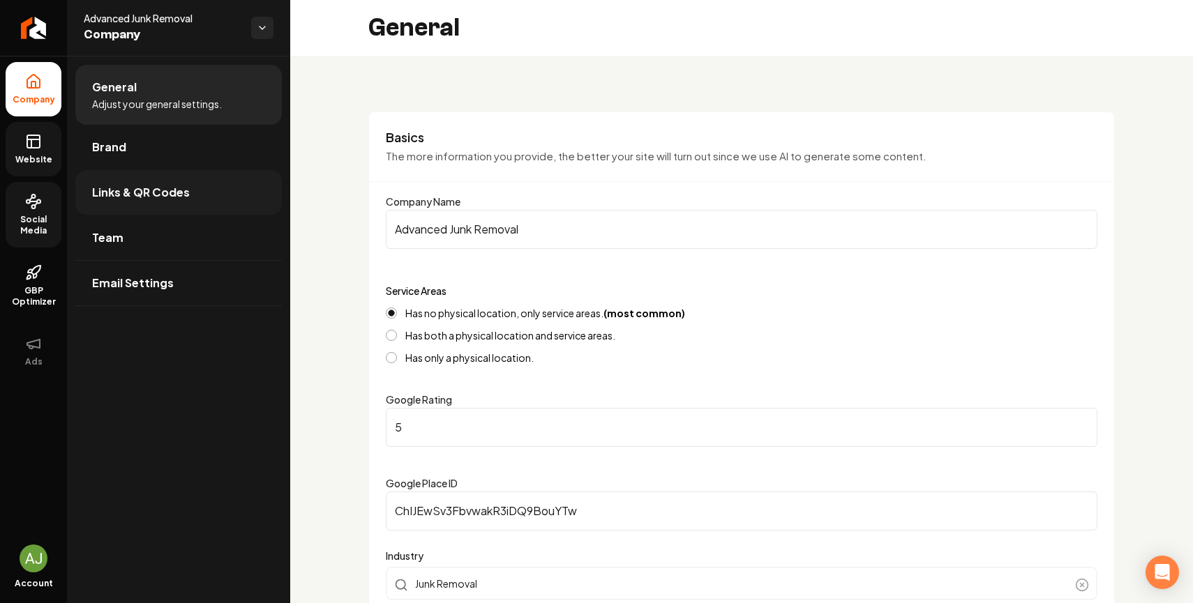
click at [198, 195] on link "Links & QR Codes" at bounding box center [178, 192] width 207 height 45
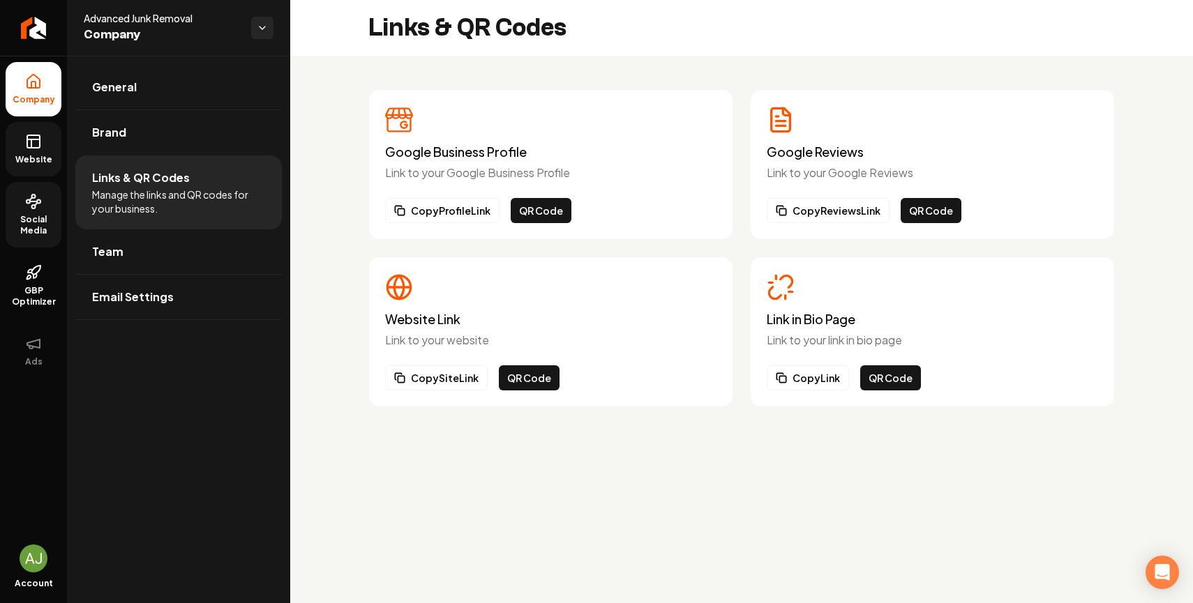
click at [803, 356] on div "Link in Bio Page Link to your link in bio page Copy Link QR Code" at bounding box center [932, 331] width 331 height 117
click at [802, 368] on button "Copy Link" at bounding box center [808, 378] width 82 height 25
